Goal: Information Seeking & Learning: Learn about a topic

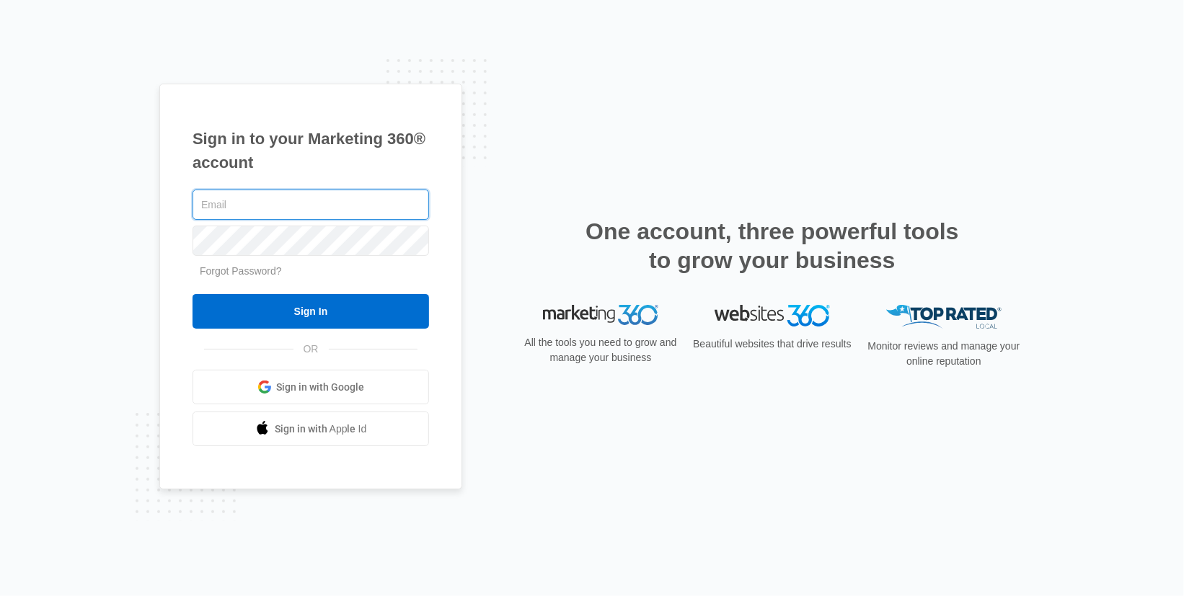
click at [248, 209] on input "text" at bounding box center [311, 205] width 236 height 30
type input "[EMAIL_ADDRESS][DOMAIN_NAME]"
click at [193, 294] on input "Sign In" at bounding box center [311, 311] width 236 height 35
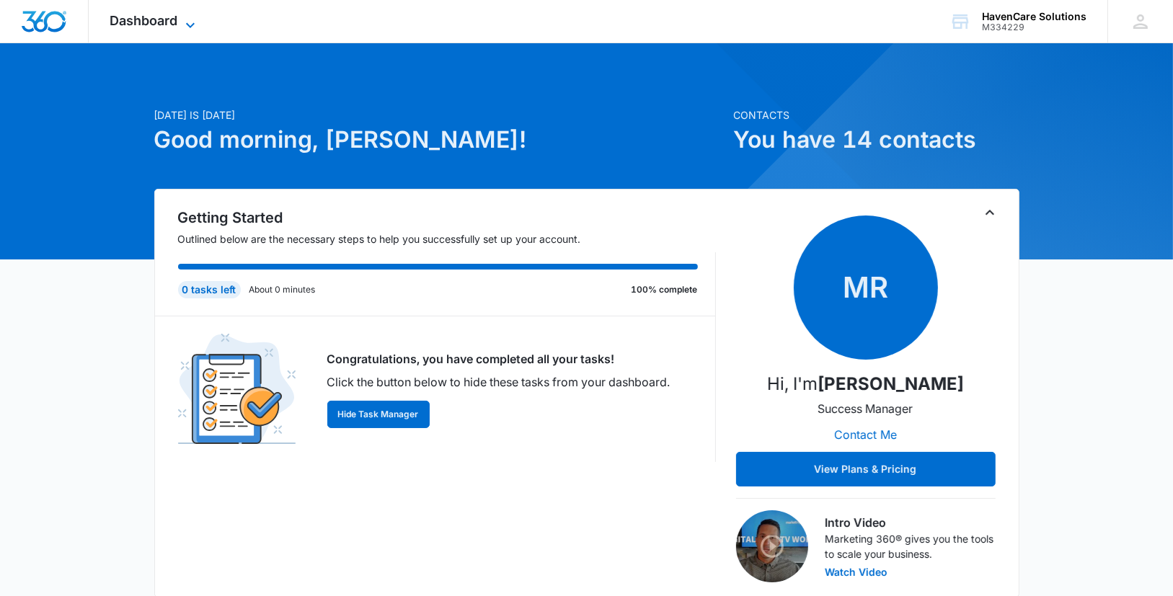
click at [190, 27] on icon at bounding box center [190, 25] width 17 height 17
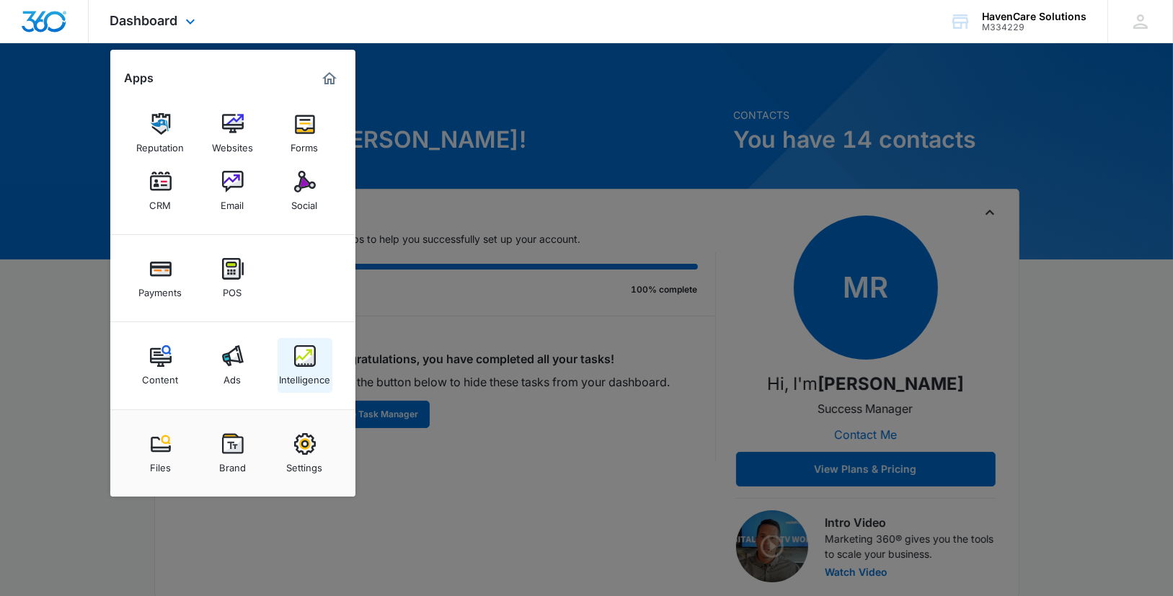
click at [294, 358] on img at bounding box center [305, 356] width 22 height 22
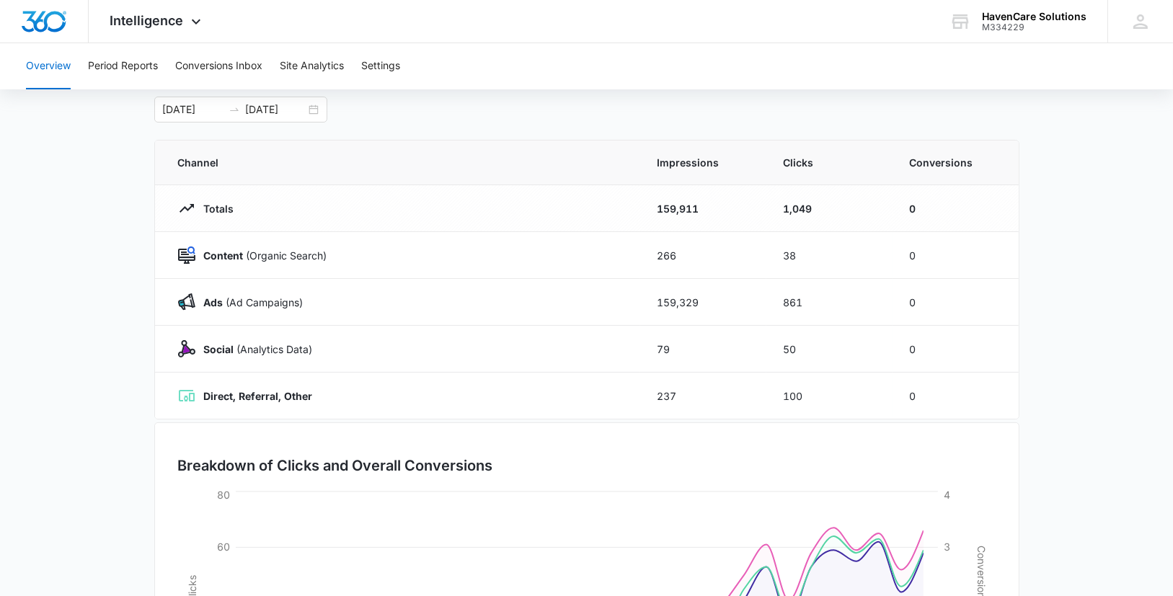
scroll to position [6, 0]
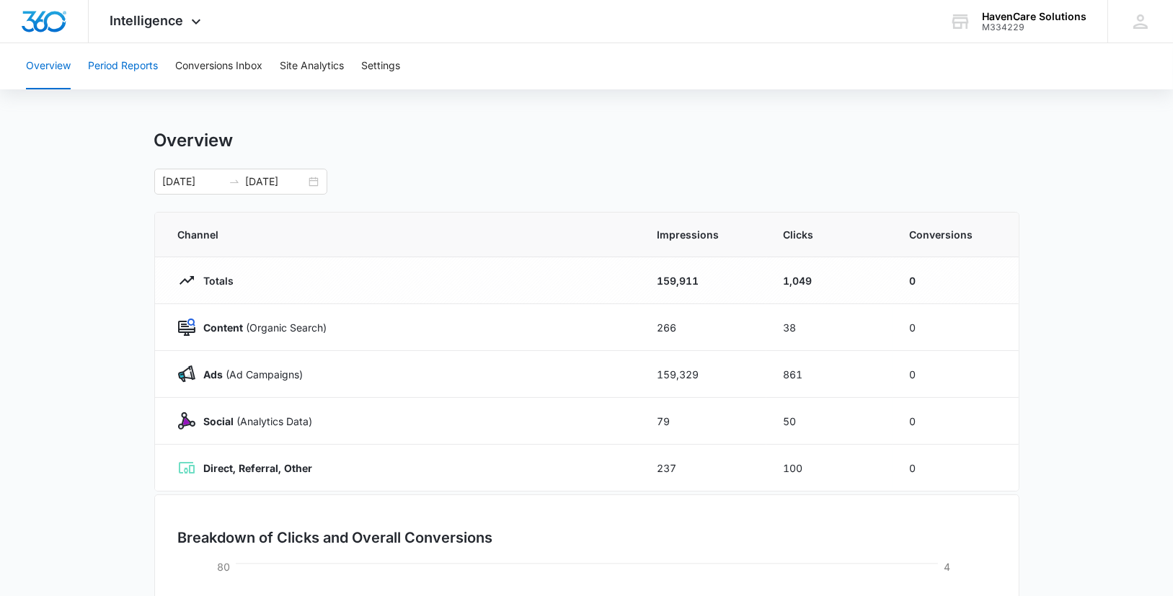
click at [136, 68] on button "Period Reports" at bounding box center [123, 66] width 70 height 46
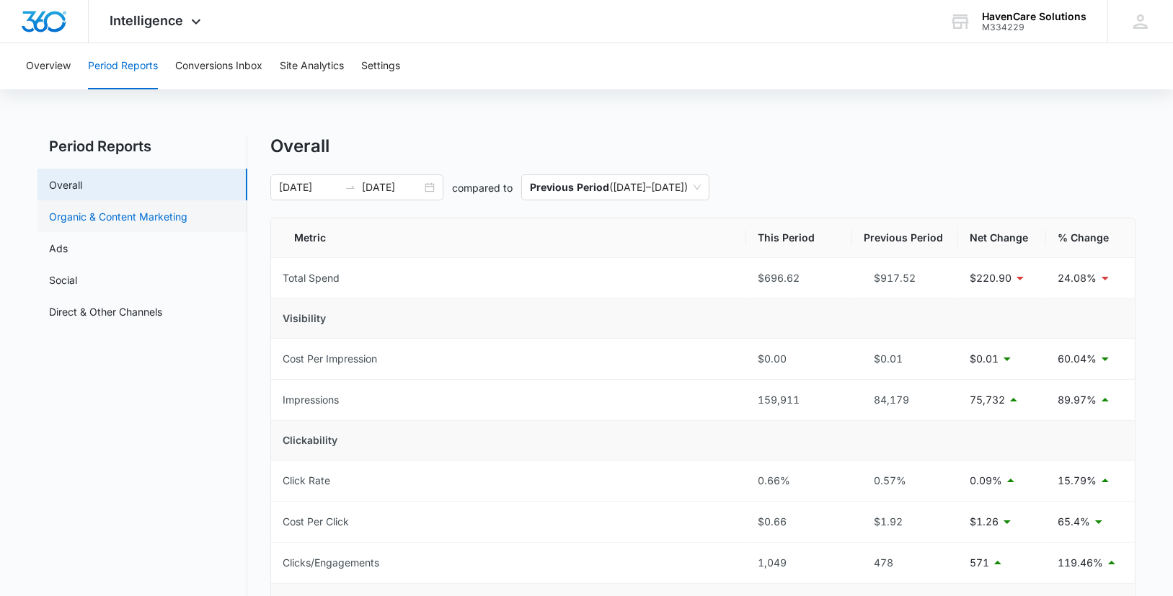
click at [129, 211] on link "Organic & Content Marketing" at bounding box center [118, 216] width 138 height 15
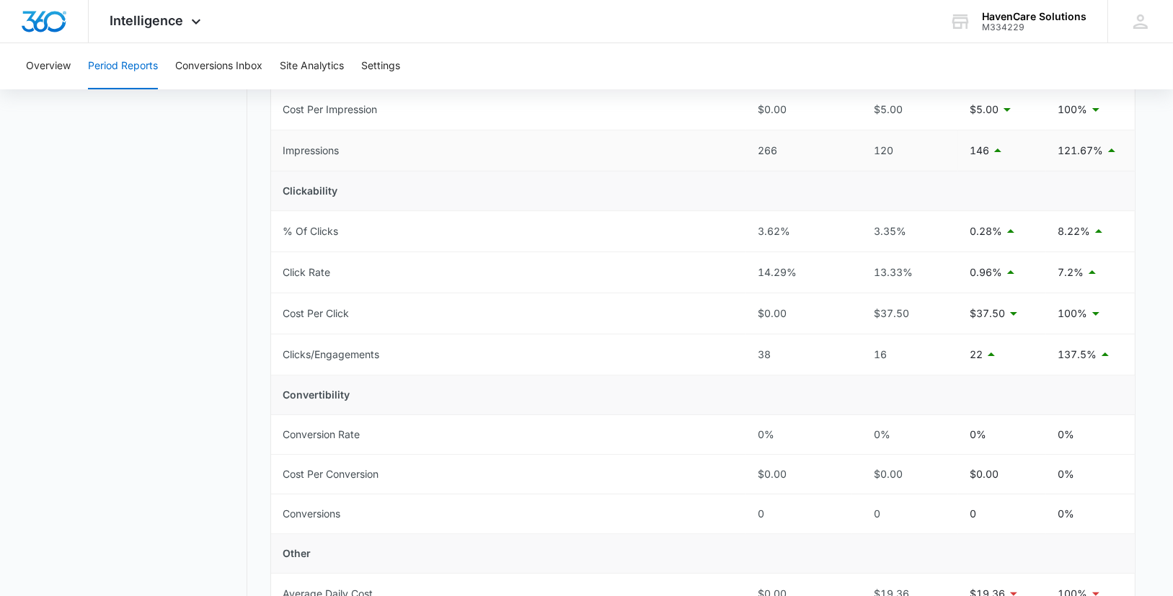
scroll to position [33, 0]
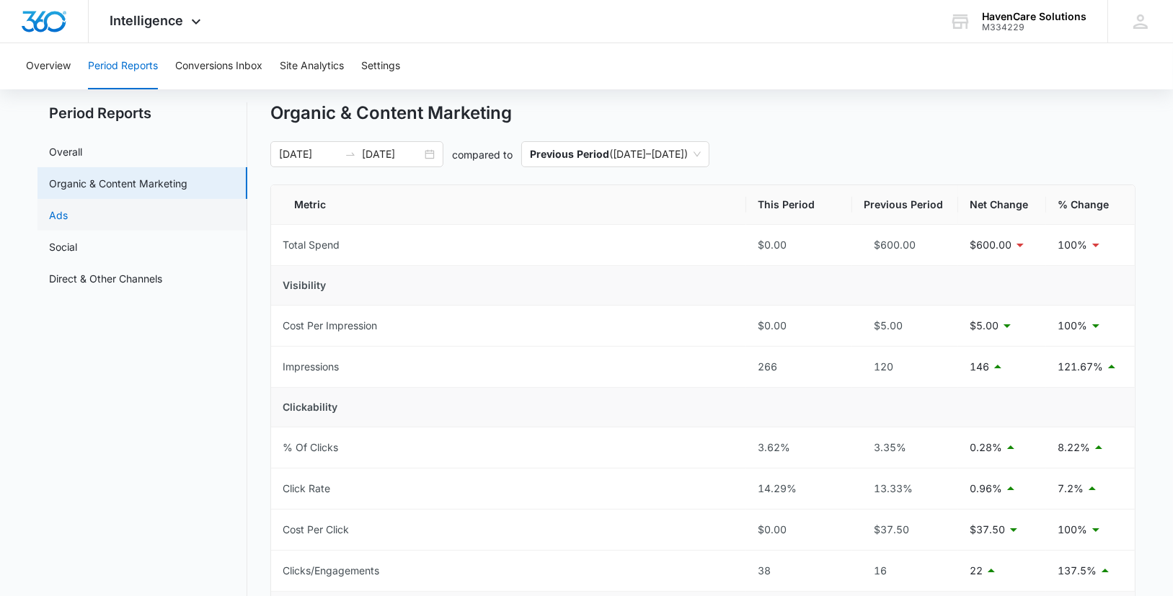
click at [68, 216] on link "Ads" at bounding box center [58, 215] width 19 height 15
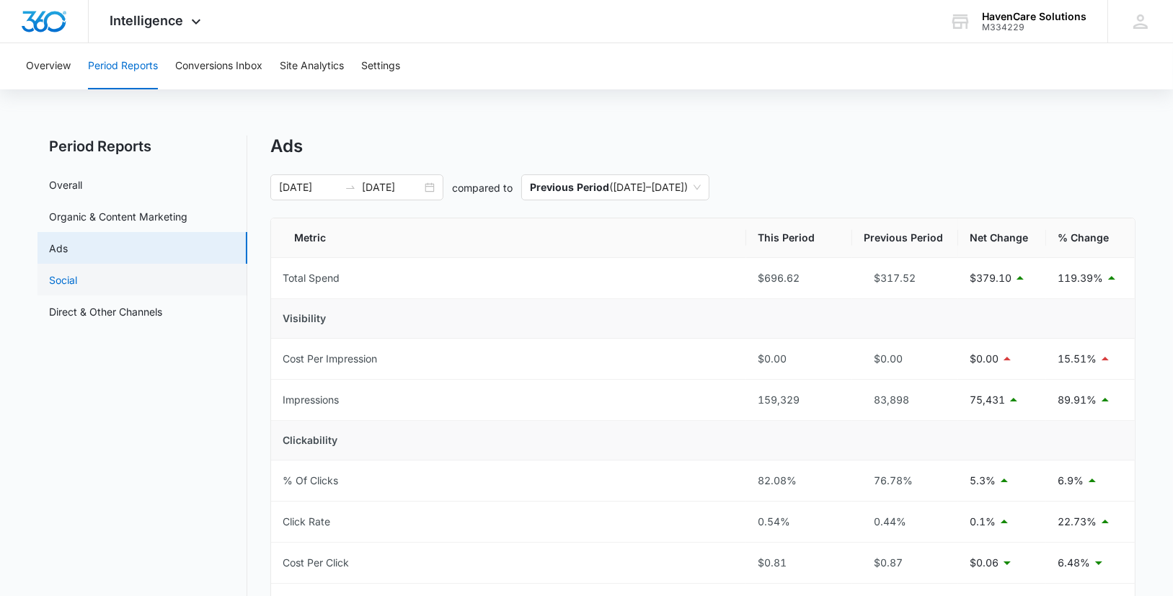
click at [61, 277] on link "Social" at bounding box center [63, 280] width 28 height 15
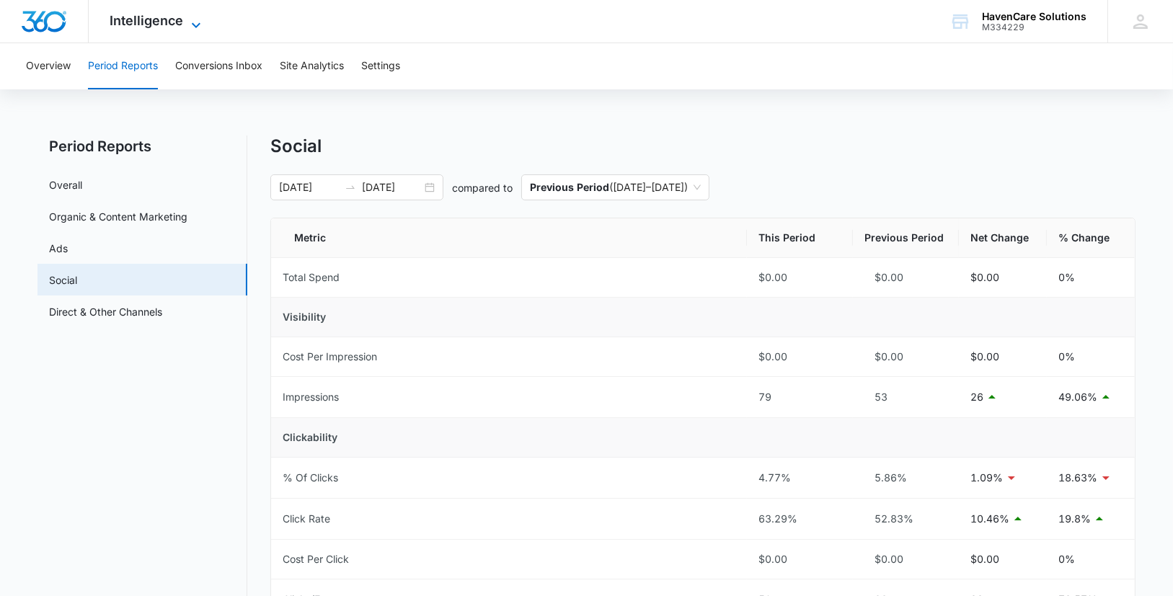
click at [196, 20] on icon at bounding box center [195, 25] width 17 height 17
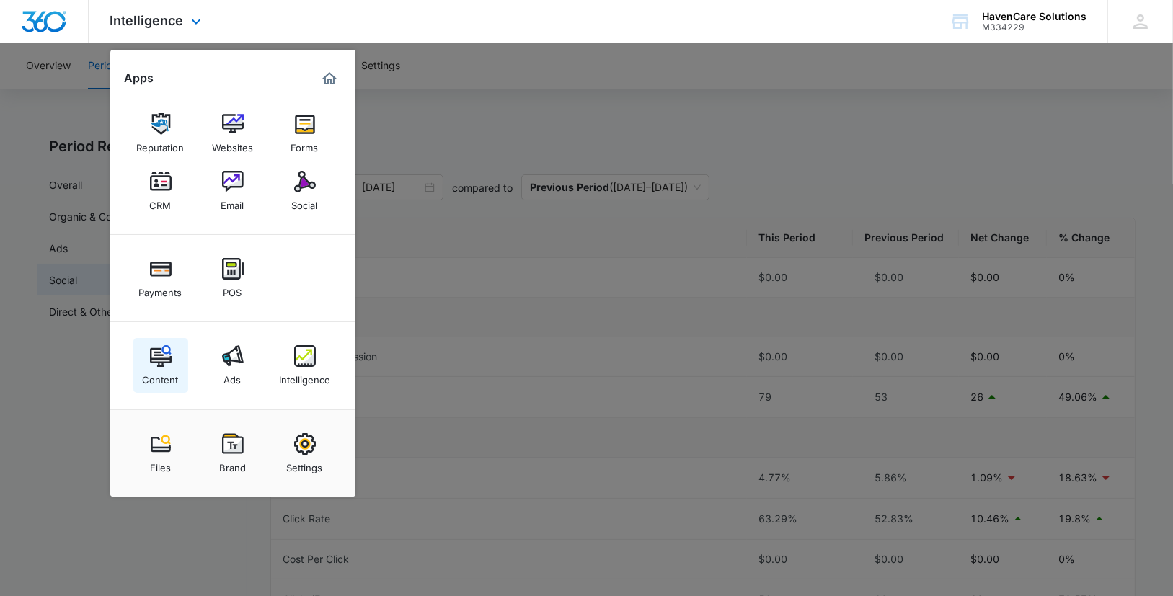
click at [159, 363] on img at bounding box center [161, 356] width 22 height 22
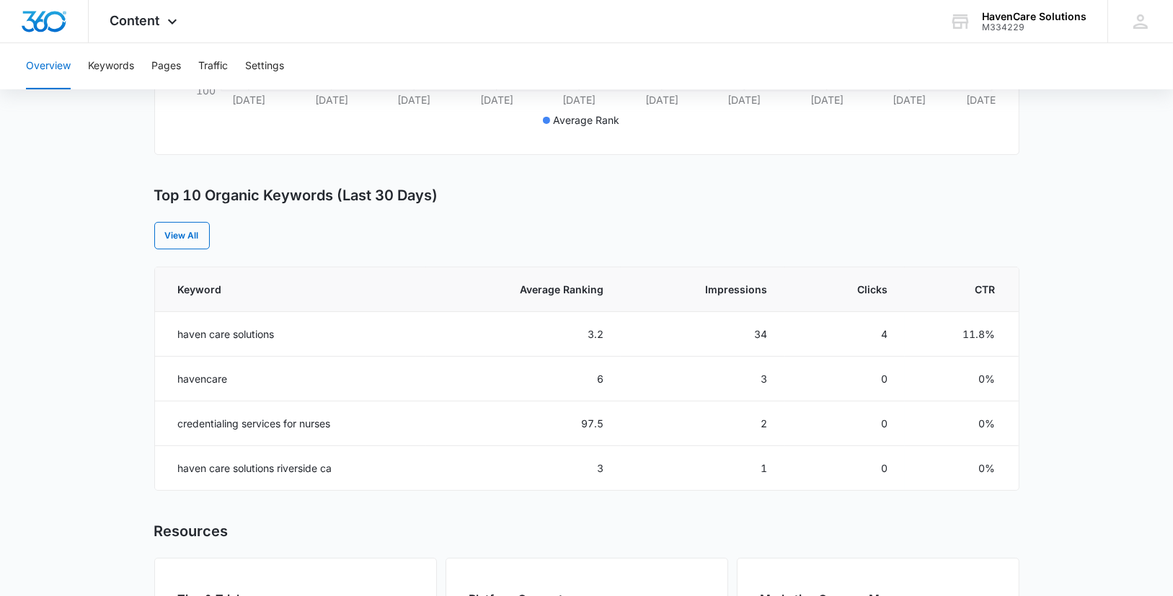
scroll to position [505, 0]
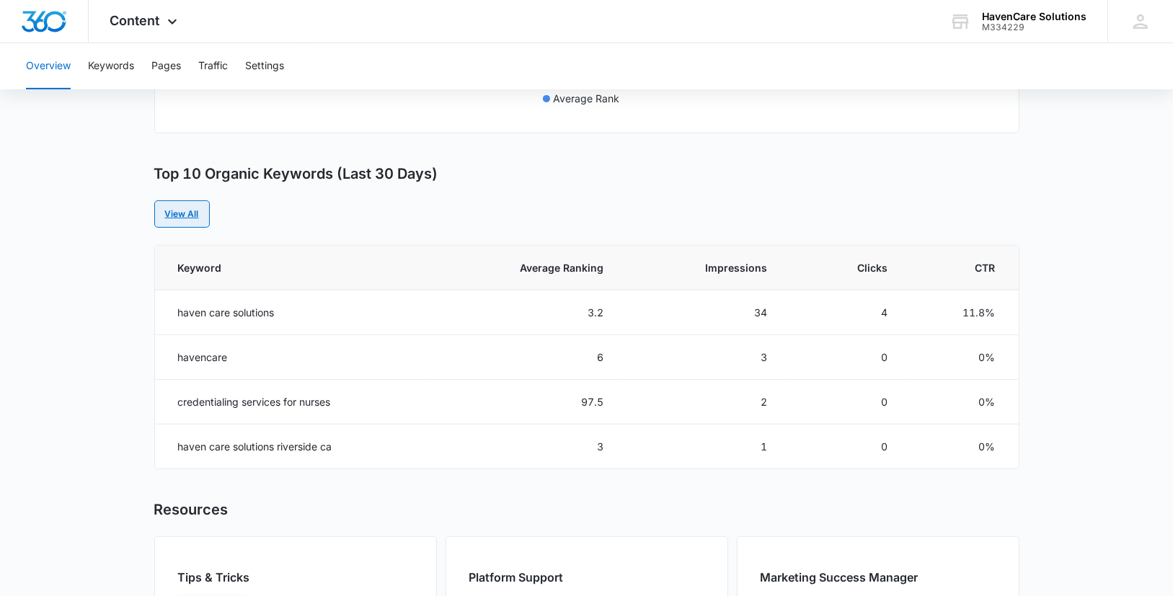
click at [180, 207] on link "View All" at bounding box center [182, 213] width 56 height 27
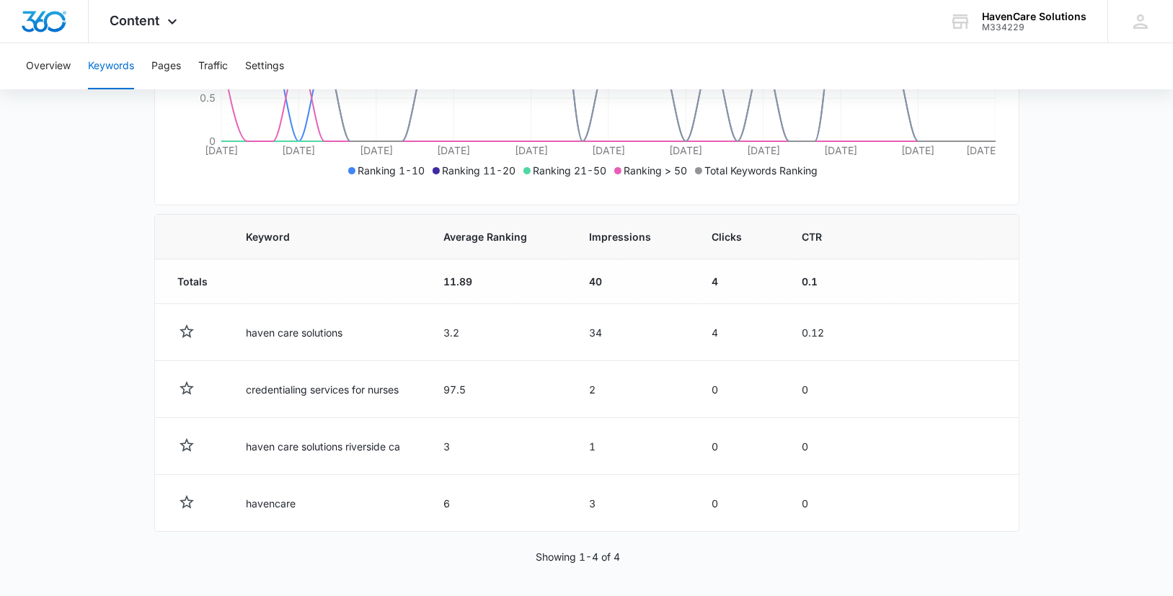
scroll to position [381, 0]
drag, startPoint x: 151, startPoint y: 214, endPoint x: 190, endPoint y: 213, distance: 38.2
click at [190, 213] on main "Keywords Keywords are words used for search engine optimization (SEO). This rep…" at bounding box center [586, 177] width 1173 height 844
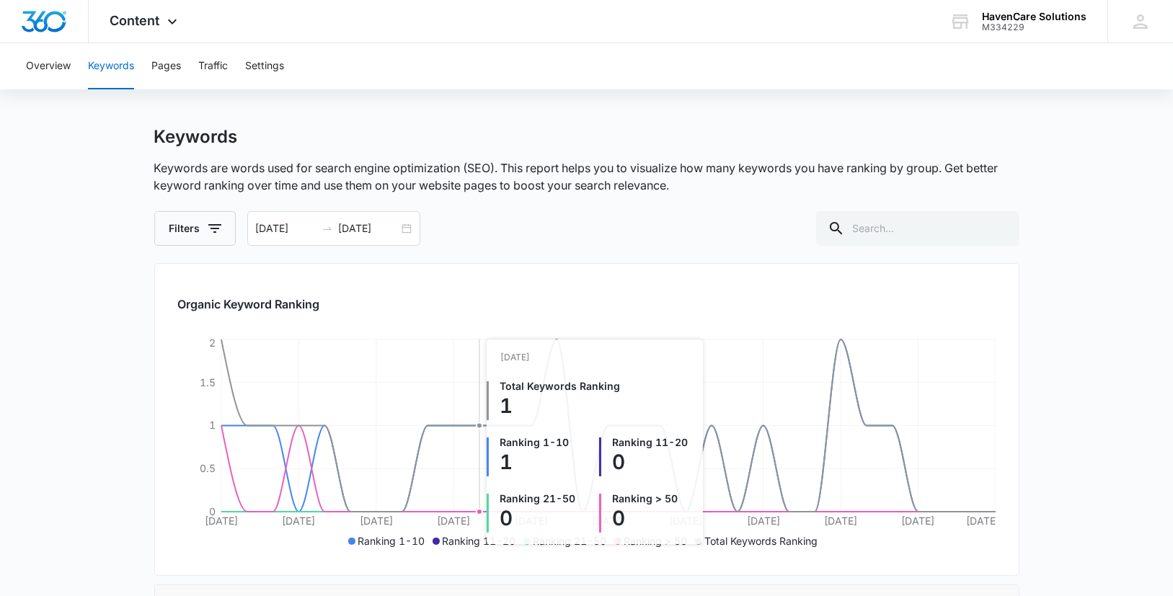
scroll to position [0, 0]
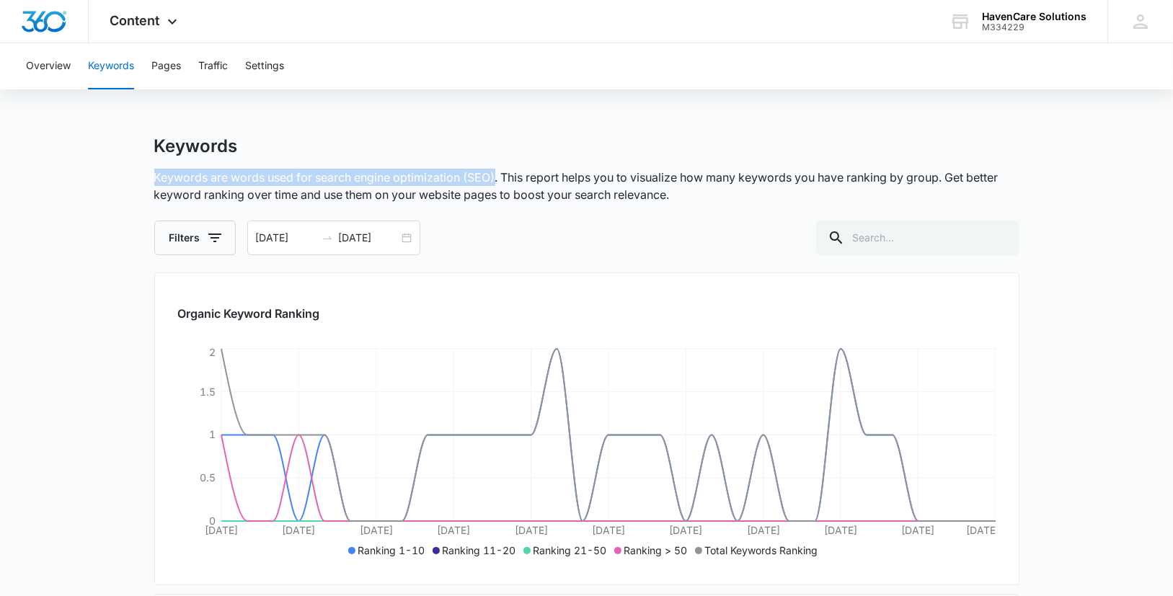
drag, startPoint x: 496, startPoint y: 178, endPoint x: 156, endPoint y: 183, distance: 340.4
click at [156, 183] on p "Keywords are words used for search engine optimization (SEO). This report helps…" at bounding box center [586, 186] width 865 height 35
copy p "Keywords are words used for search engine optimization (SEO)"
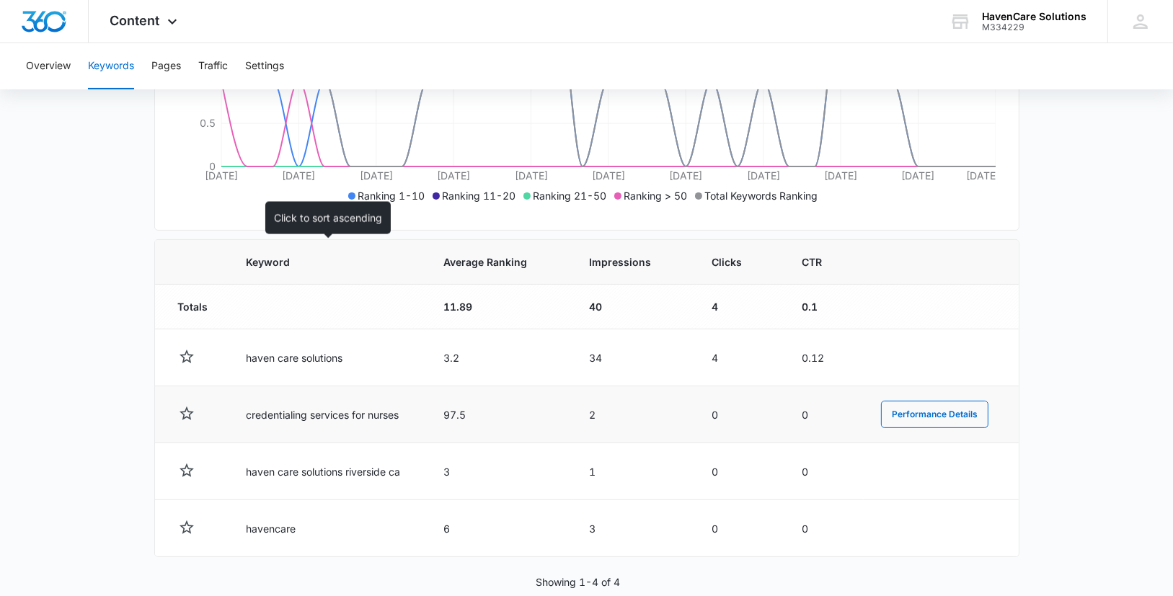
scroll to position [361, 0]
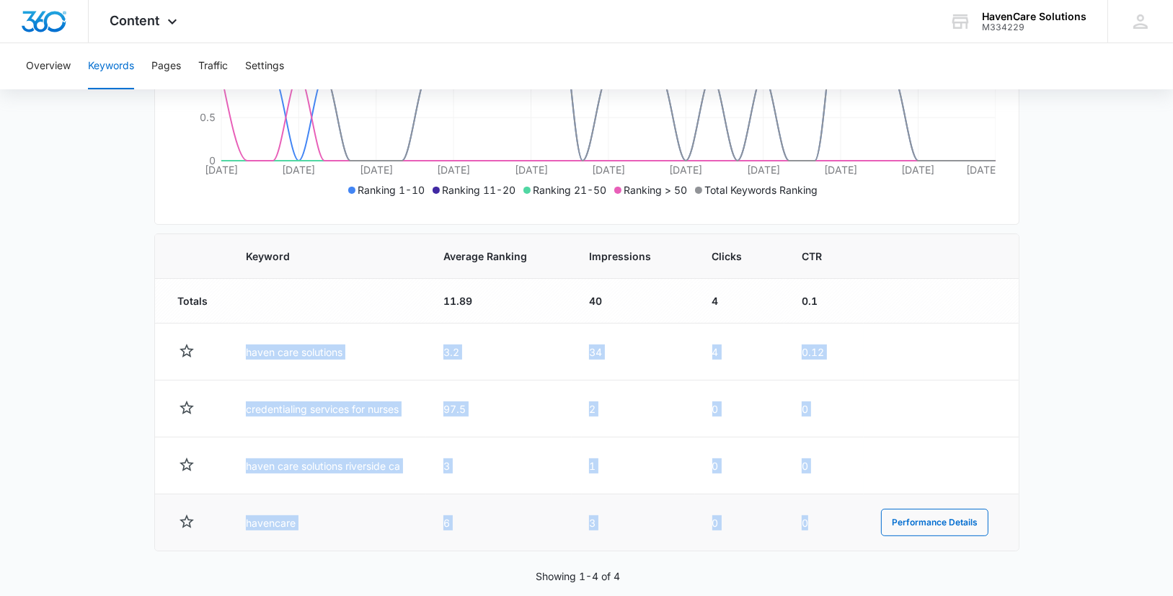
drag, startPoint x: 243, startPoint y: 348, endPoint x: 814, endPoint y: 529, distance: 599.0
click at [814, 529] on tbody "Totals 11.89 40 4 0.1 haven care solutions 3.2 34 4 0.12 Performance Details cr…" at bounding box center [587, 415] width 864 height 273
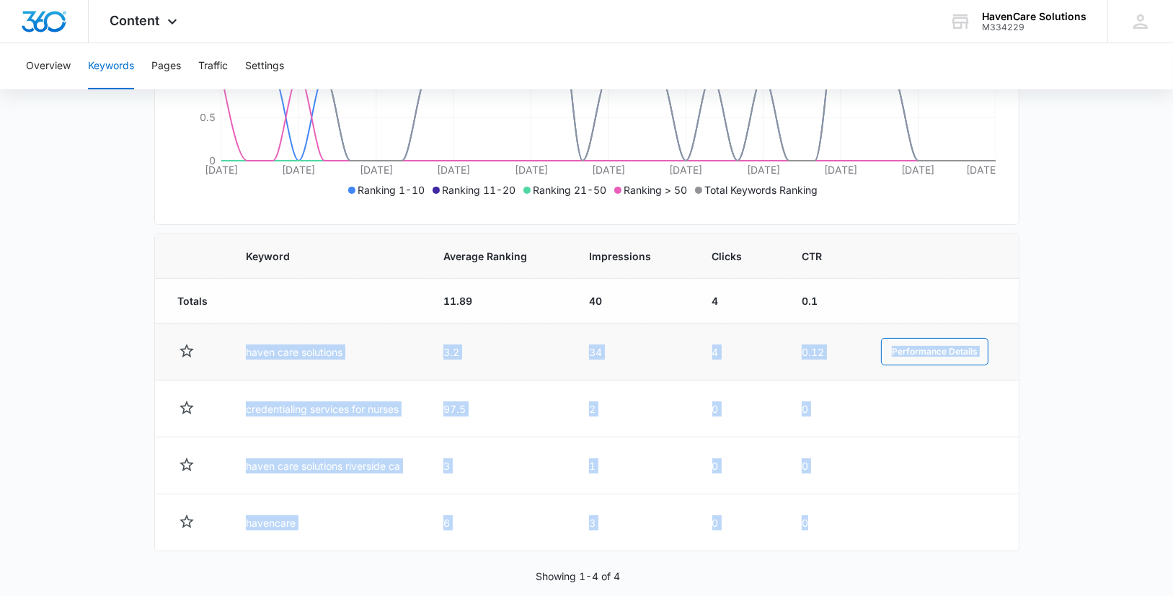
copy tbody "haven care solutions 3.2 34 4 0.12 Performance Details credentialing services f…"
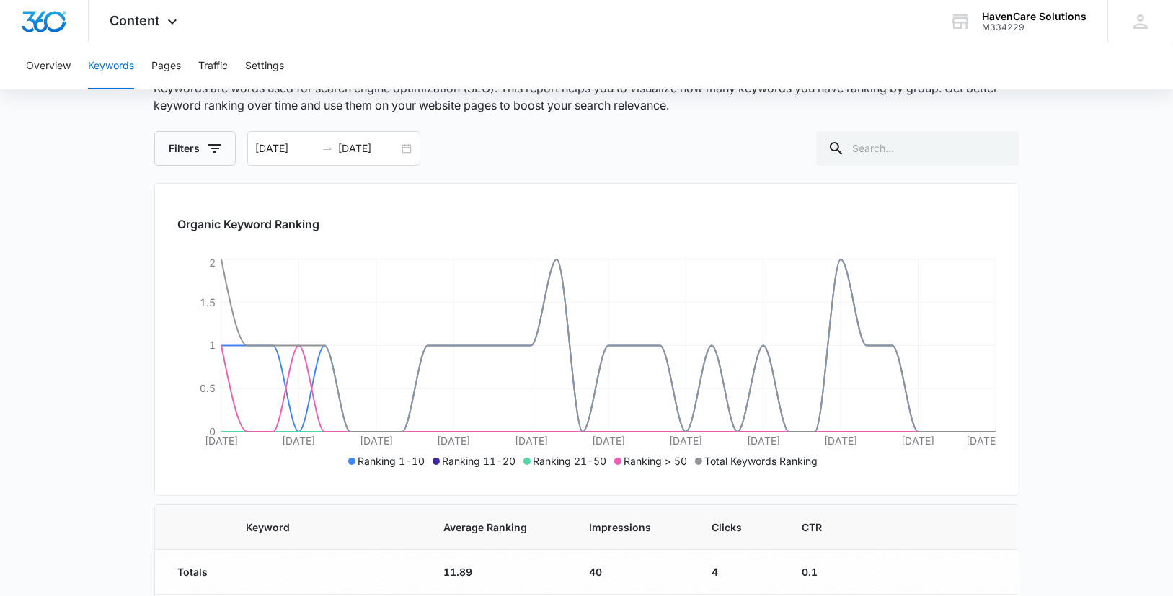
scroll to position [0, 0]
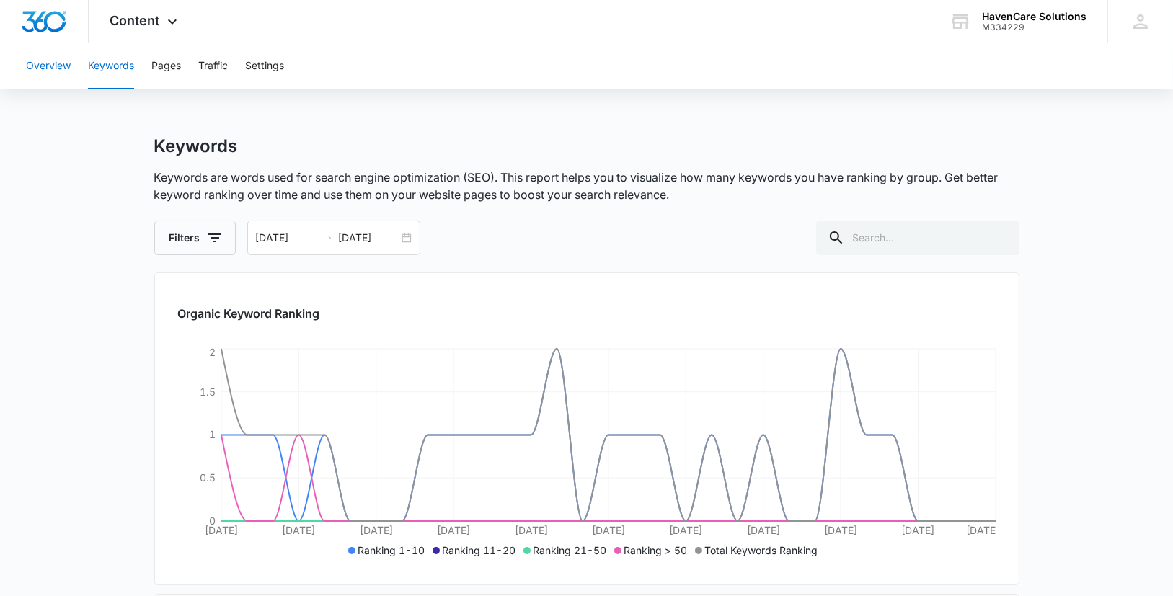
click at [46, 70] on button "Overview" at bounding box center [48, 66] width 45 height 46
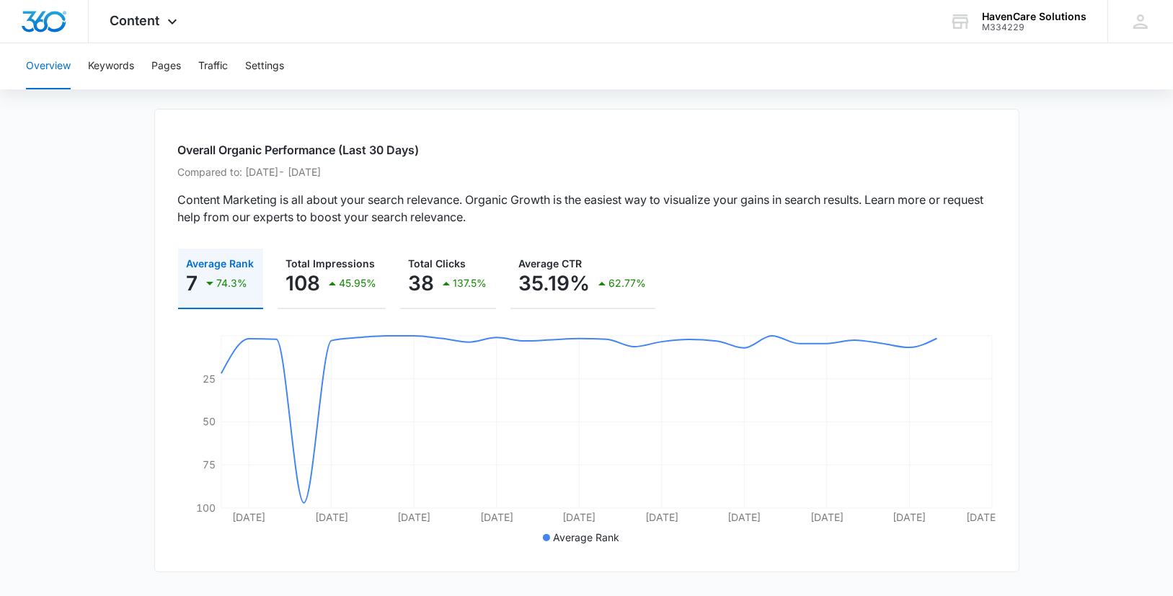
scroll to position [89, 0]
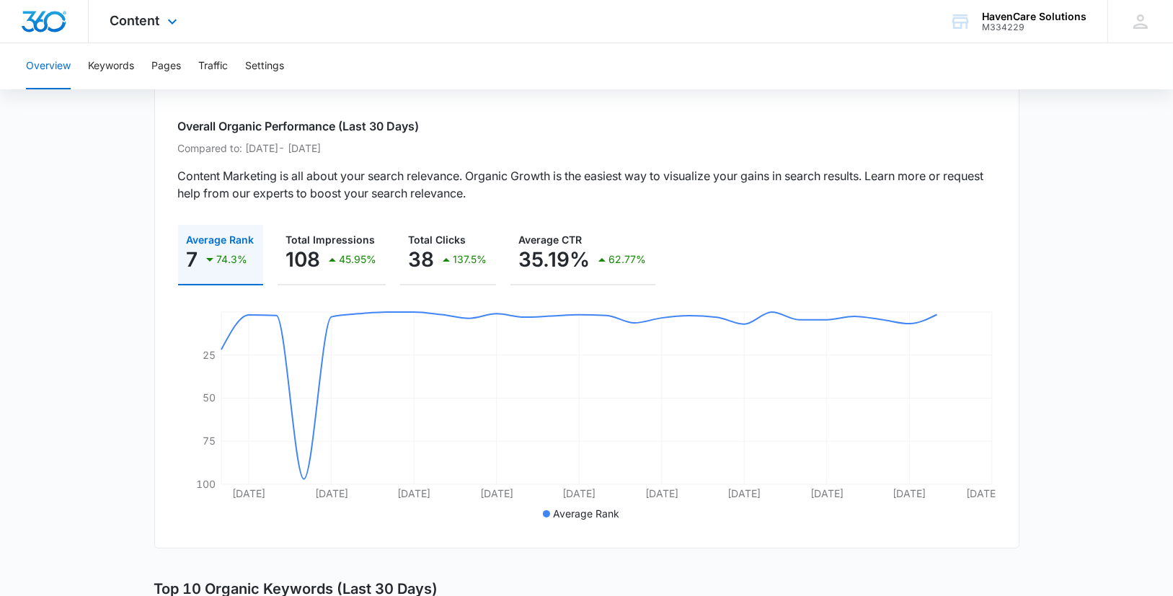
click at [162, 22] on div "Content Apps Reputation Websites Forms CRM Email Social Payments POS Content Ad…" at bounding box center [146, 21] width 114 height 43
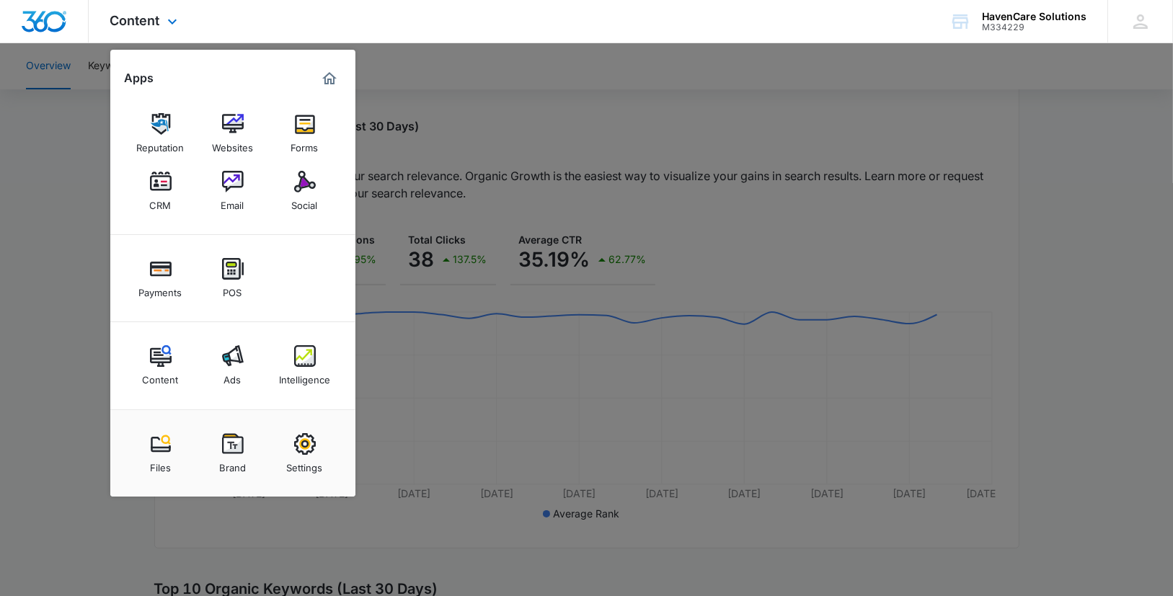
click at [329, 77] on img "Marketing 360® Dashboard" at bounding box center [329, 78] width 17 height 17
